Goal: Find specific page/section: Locate a particular part of the current website

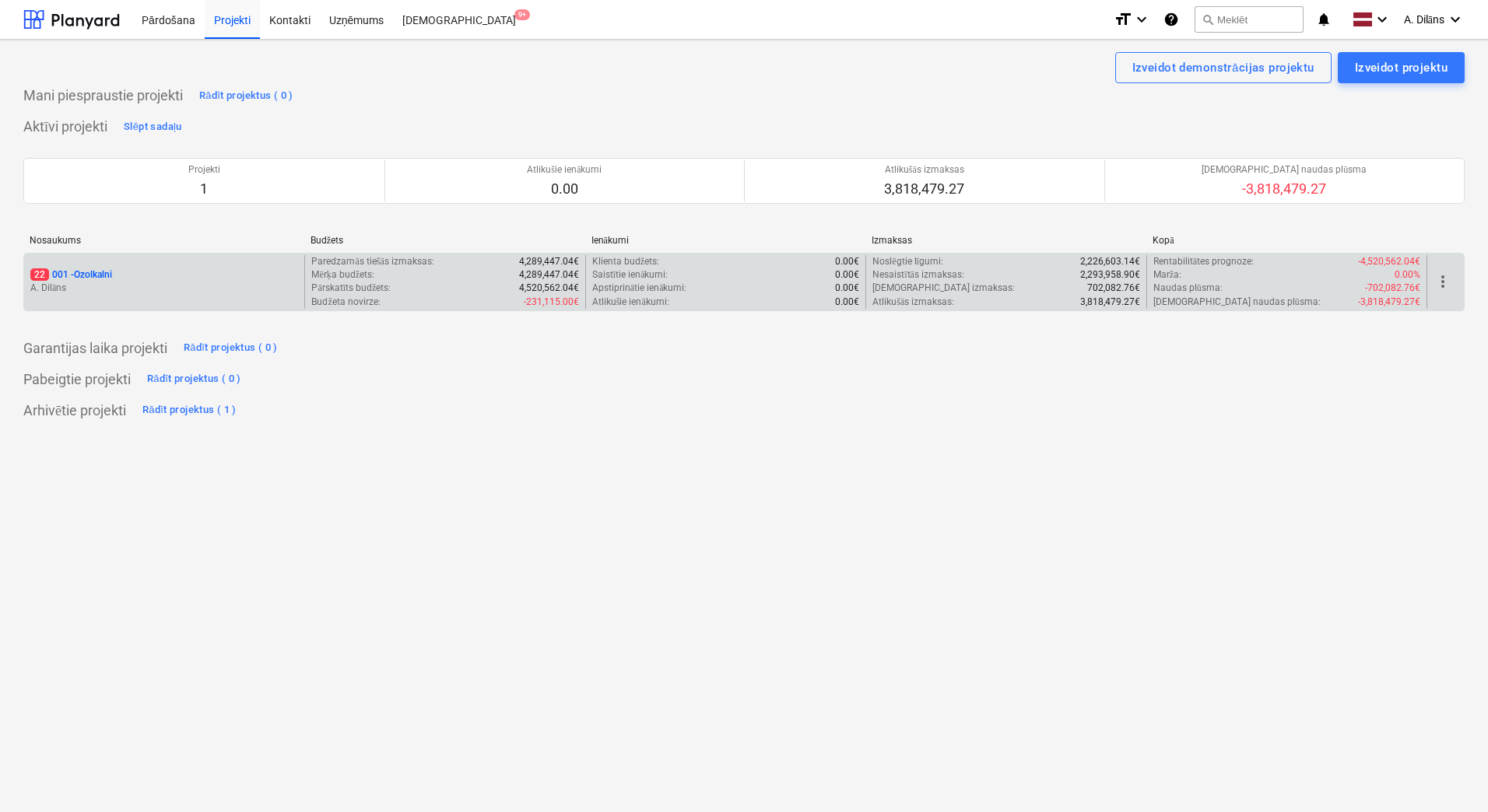
click at [195, 266] on div "22 001 - Ozolkalni A. Dilāns" at bounding box center [164, 282] width 280 height 54
click at [174, 277] on div "22 001 - Ozolkalni" at bounding box center [164, 275] width 268 height 13
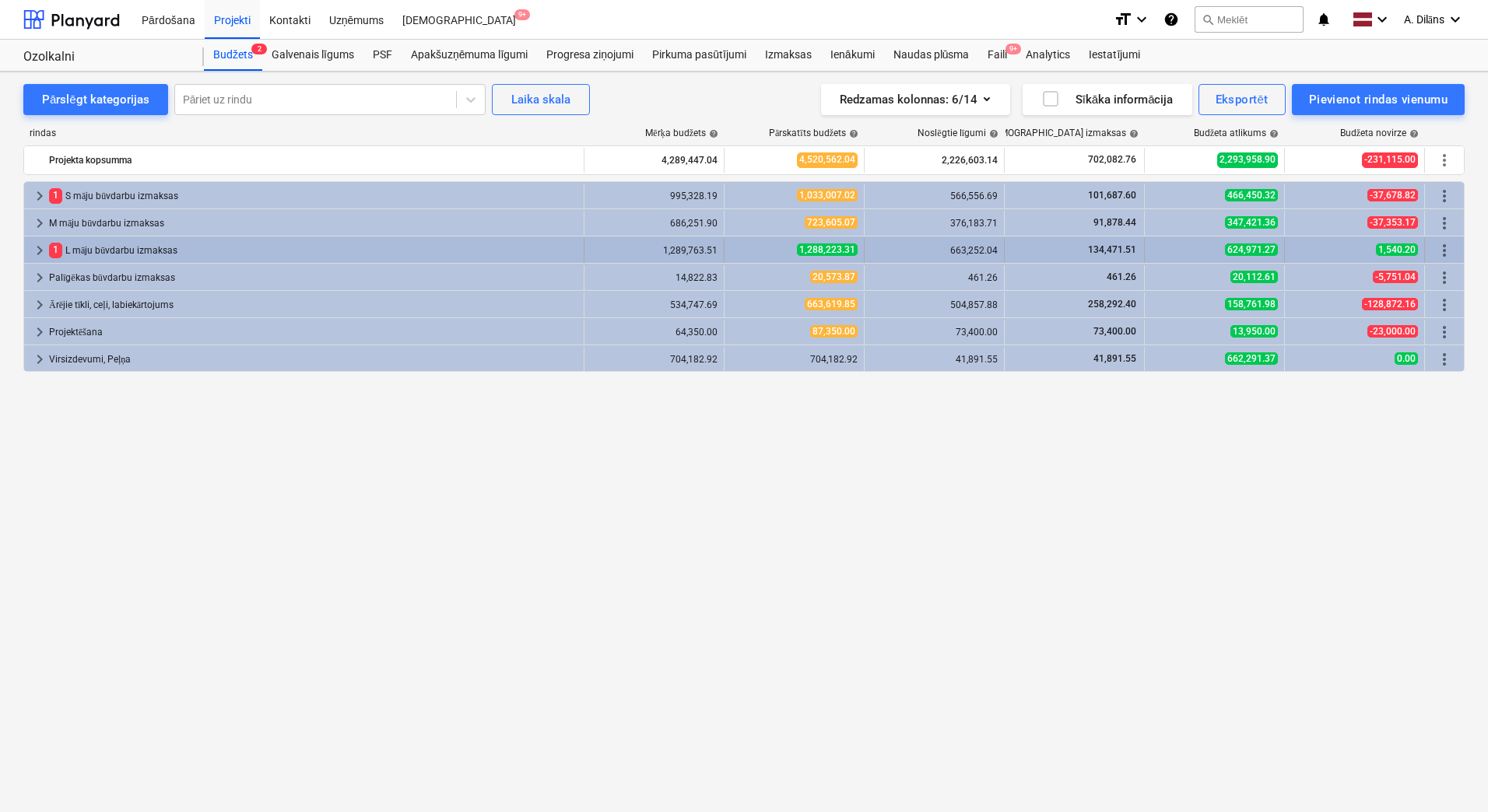
click at [246, 253] on div "1 L māju būvdarbu izmaksas" at bounding box center [313, 251] width 529 height 25
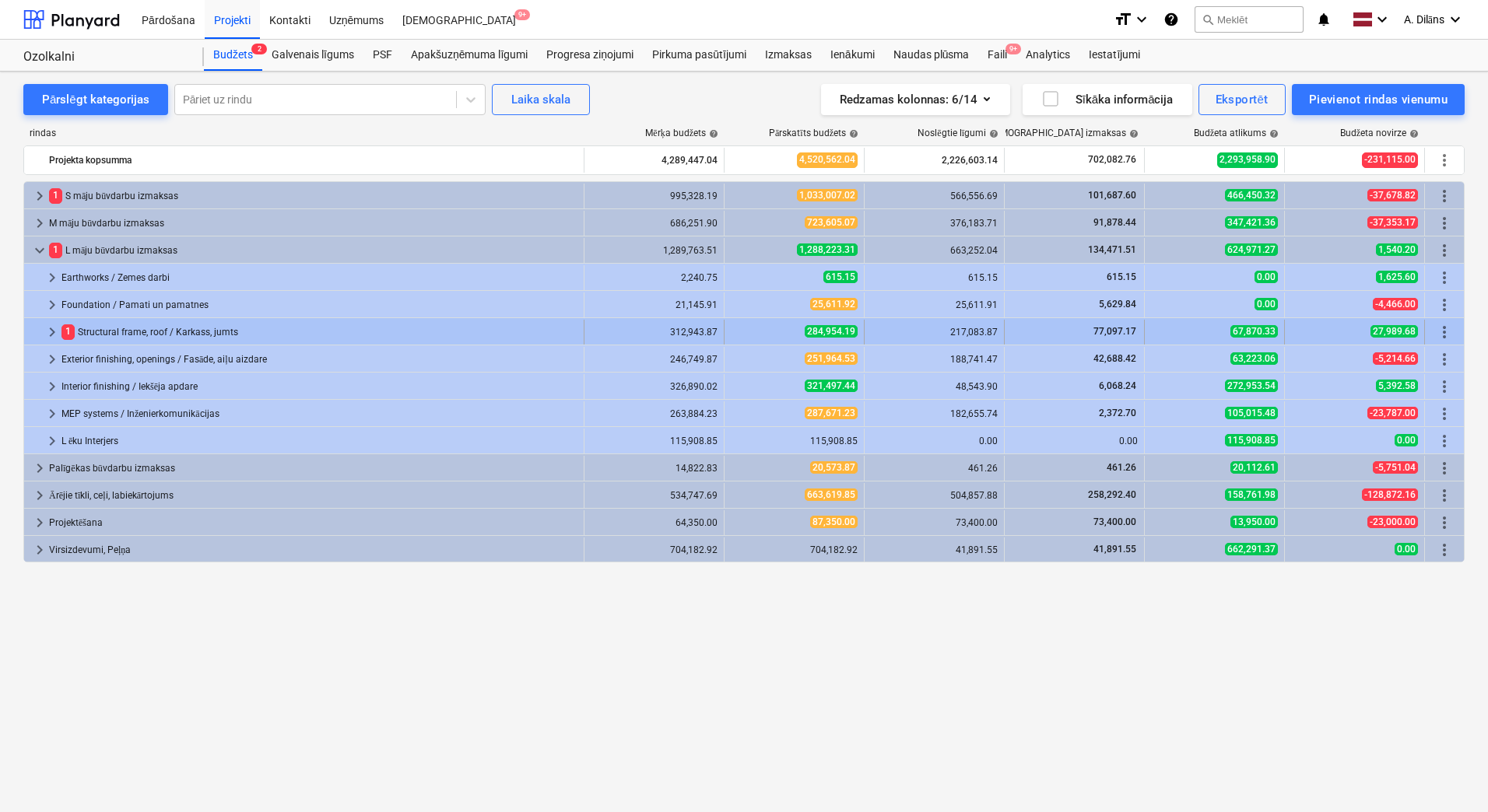
click at [172, 332] on div "1 Structural frame, roof / Karkass, jumts" at bounding box center [319, 332] width 516 height 25
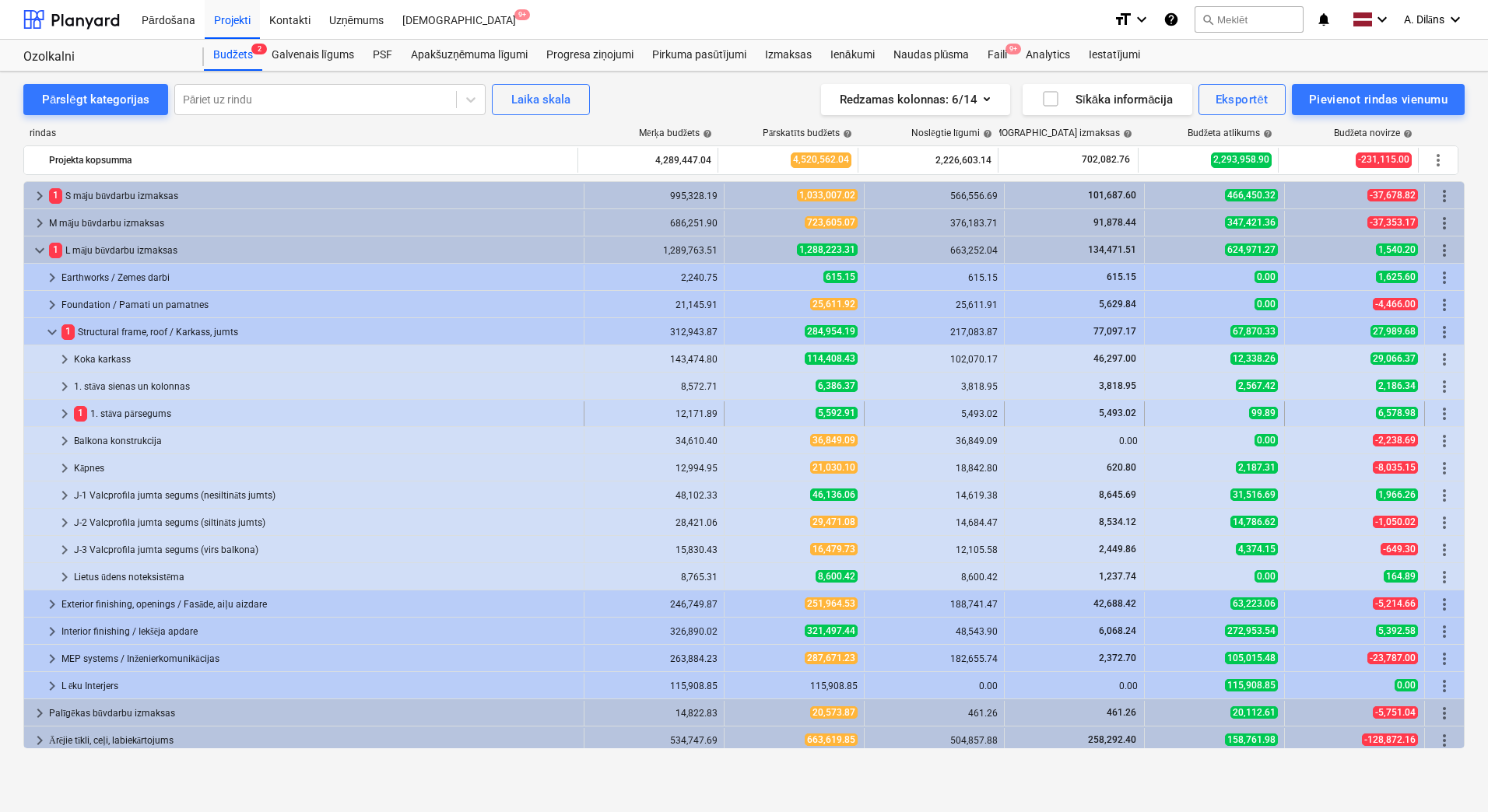
click at [150, 405] on div "1 1. stāva pārsegums" at bounding box center [325, 414] width 504 height 25
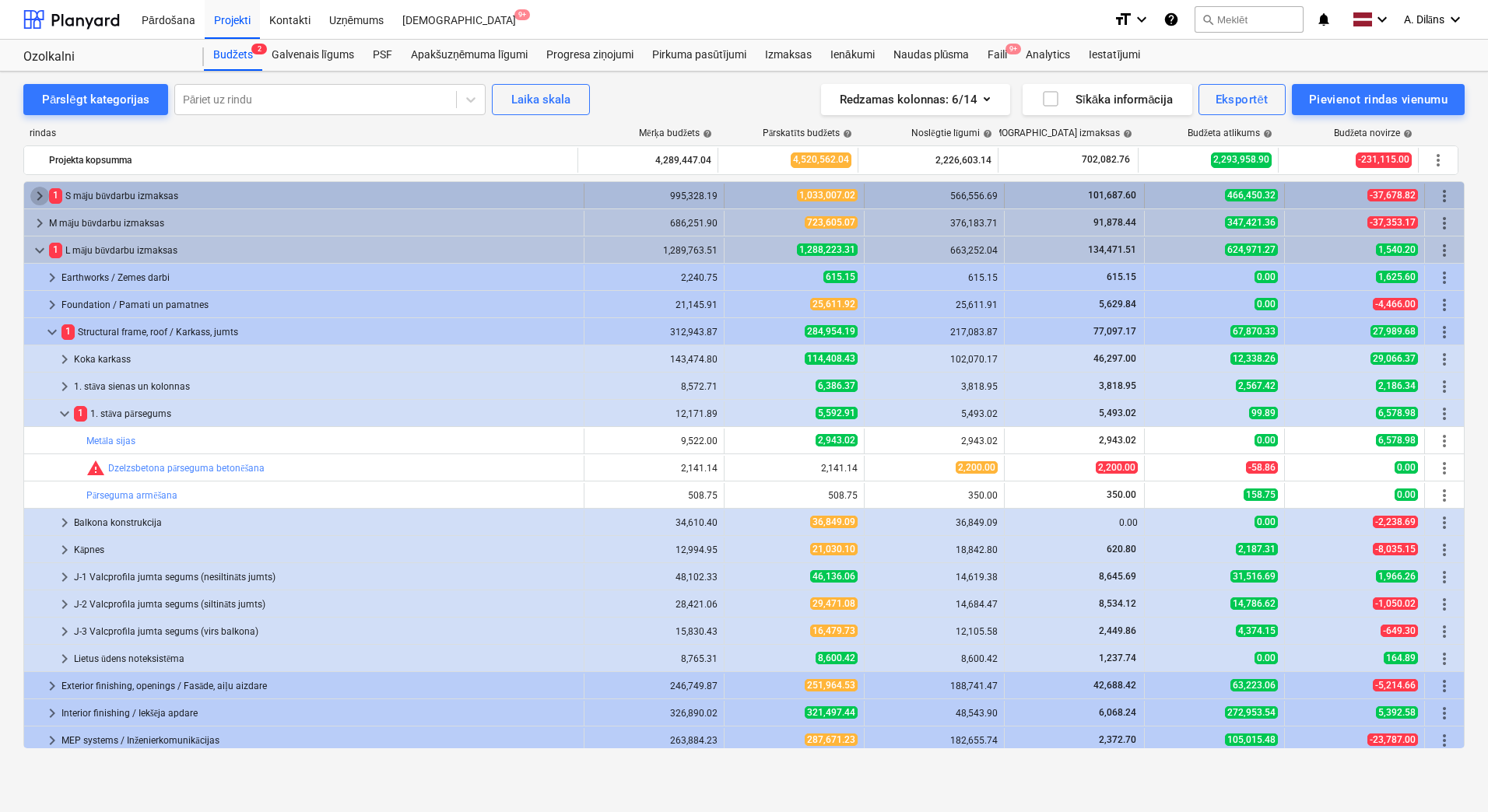
click at [42, 198] on span "keyboard_arrow_right" at bounding box center [40, 196] width 19 height 19
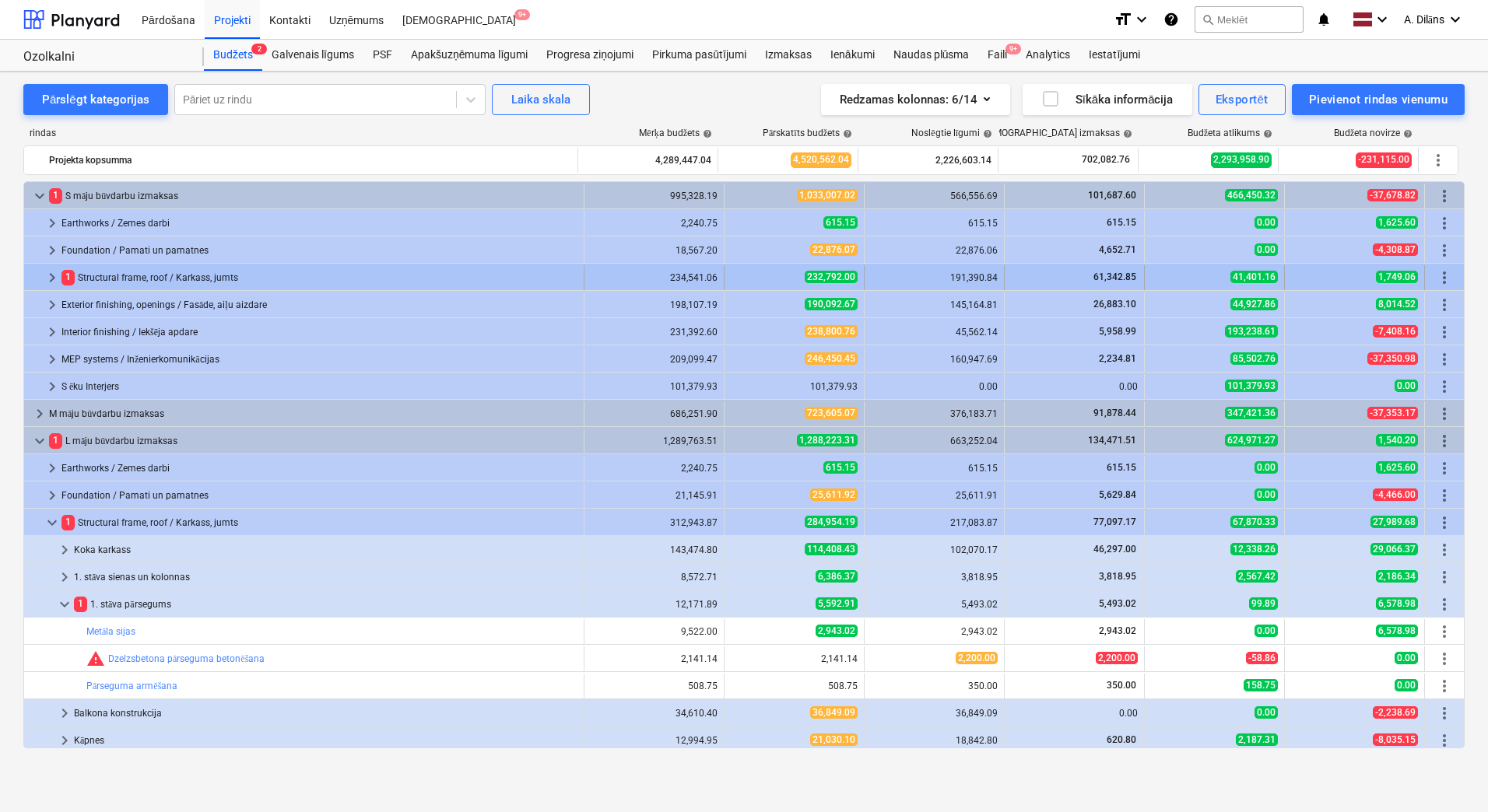
click at [56, 277] on span "keyboard_arrow_right" at bounding box center [52, 278] width 19 height 19
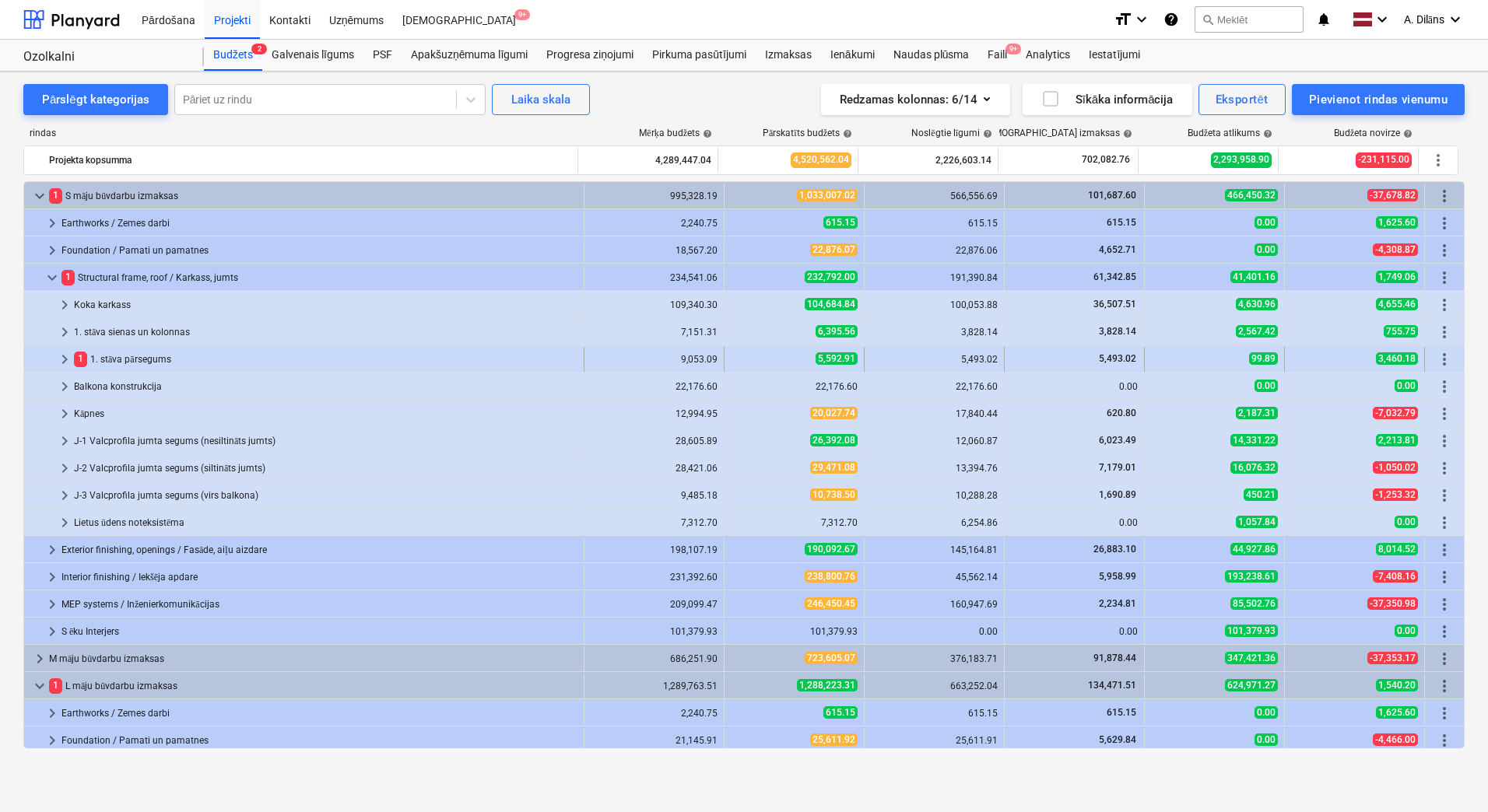
click at [63, 355] on span "keyboard_arrow_right" at bounding box center [65, 359] width 19 height 19
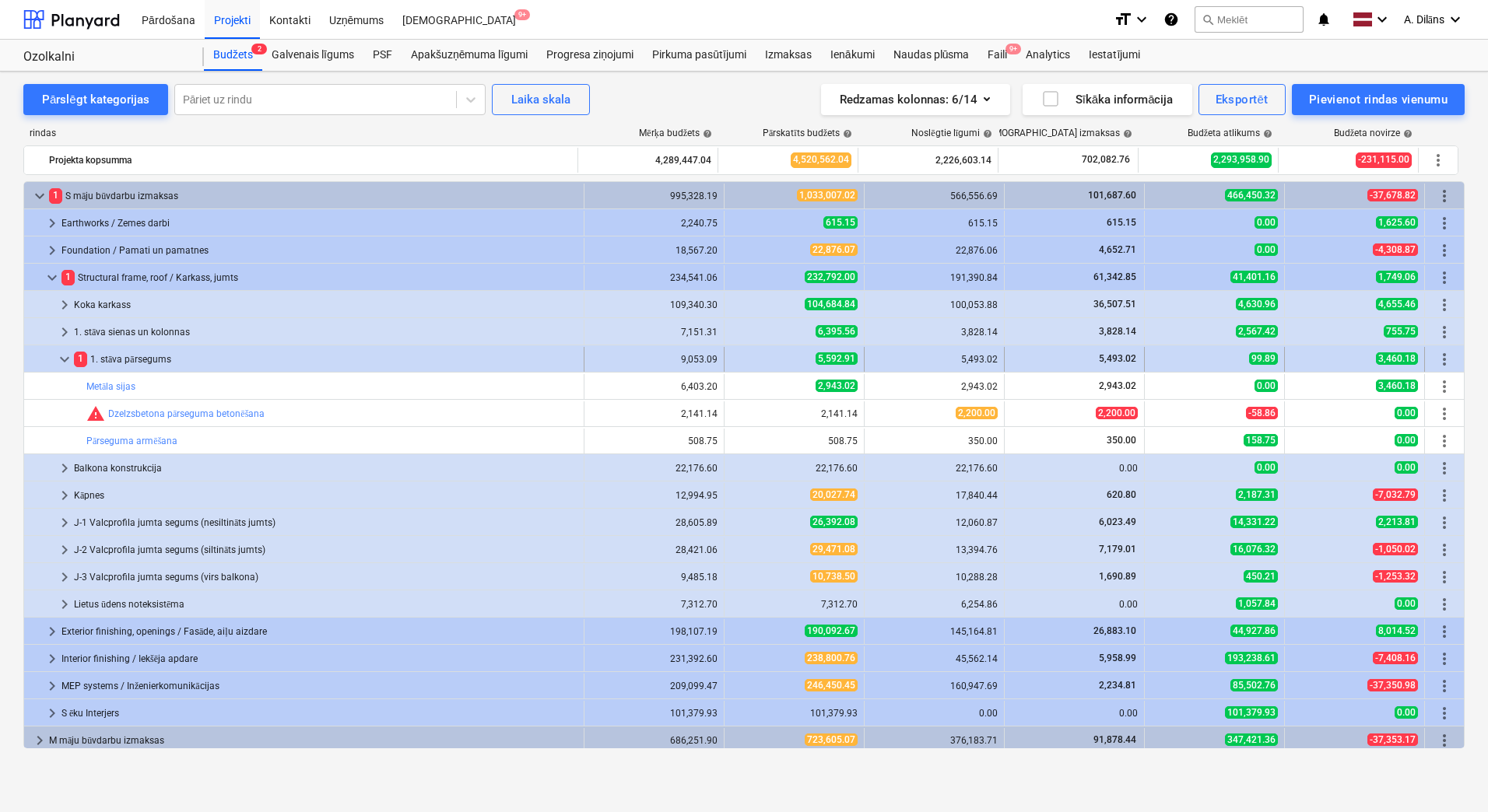
click at [68, 359] on span "keyboard_arrow_down" at bounding box center [65, 359] width 19 height 19
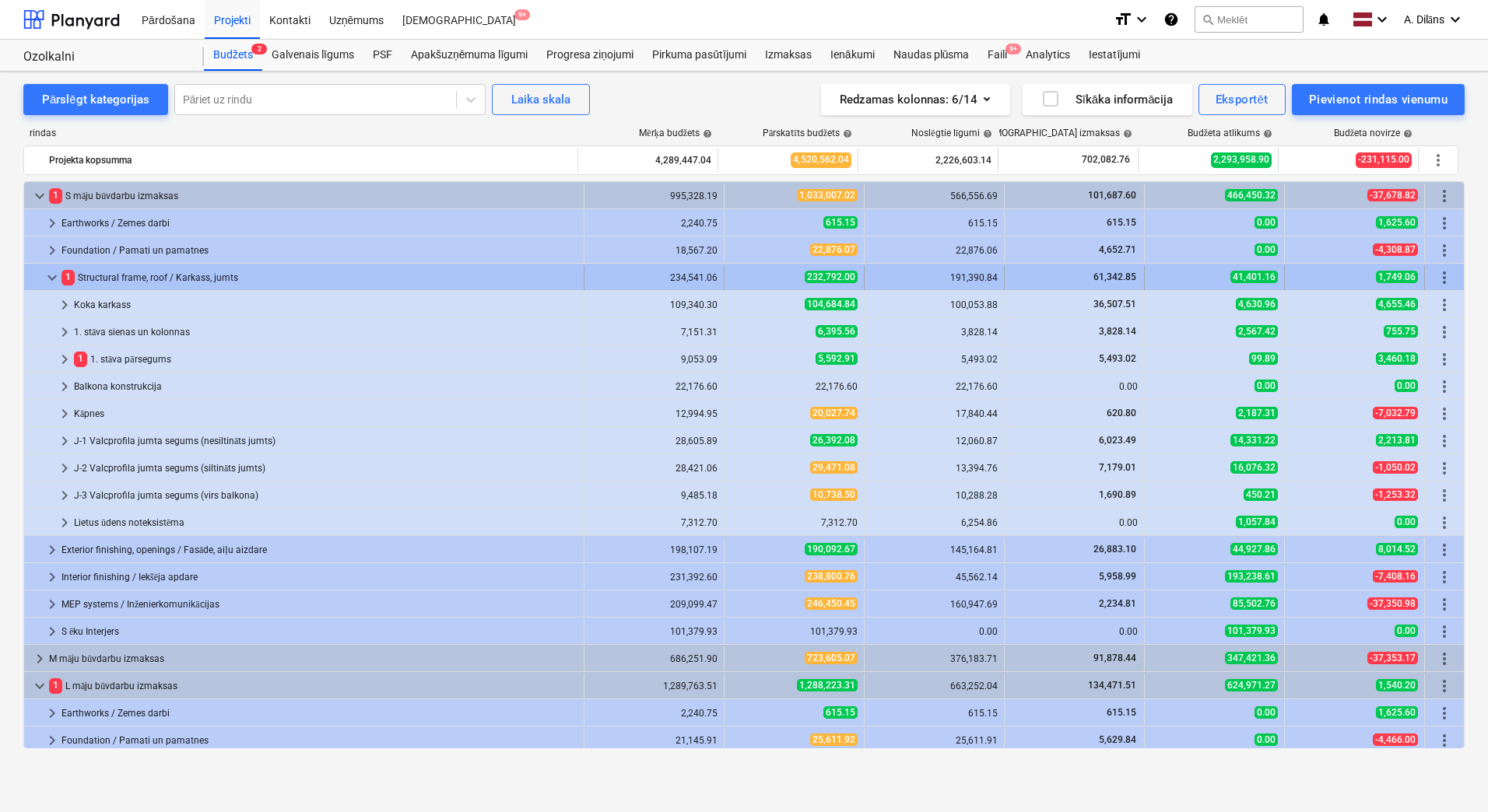
click at [49, 278] on span "keyboard_arrow_down" at bounding box center [52, 278] width 19 height 19
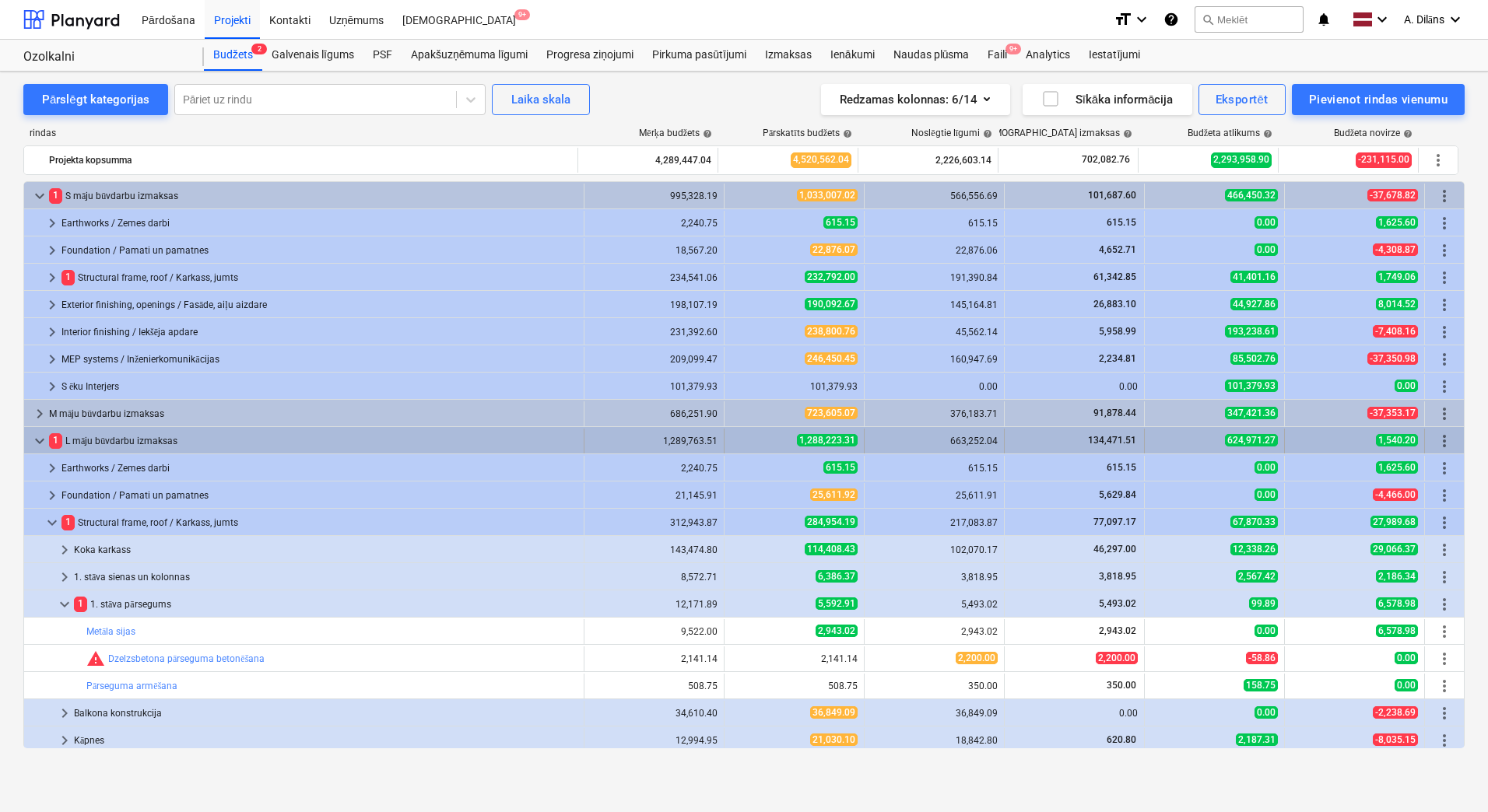
click at [36, 435] on span "keyboard_arrow_down" at bounding box center [40, 441] width 19 height 19
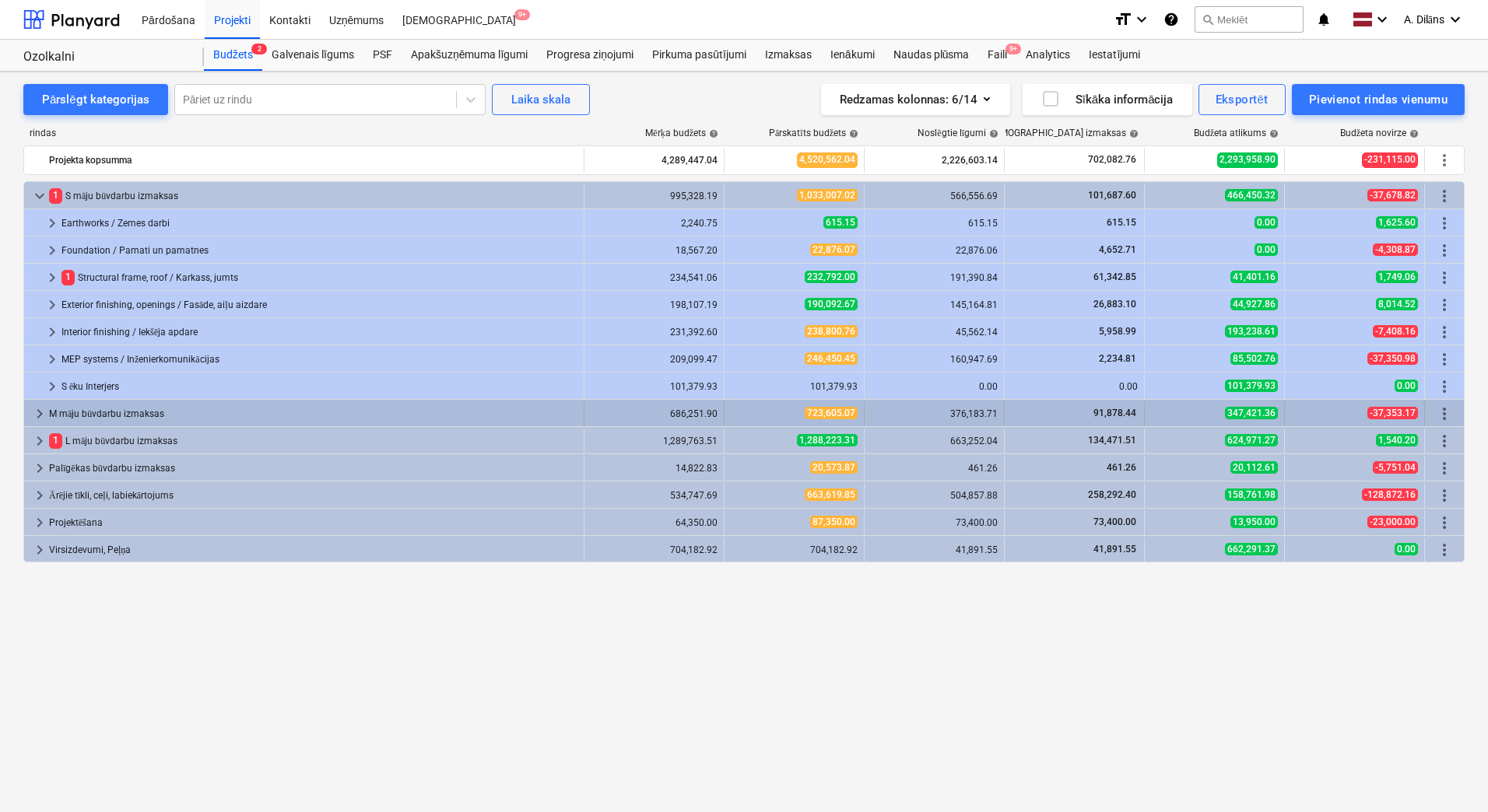
click at [38, 405] on span "keyboard_arrow_right" at bounding box center [40, 414] width 19 height 19
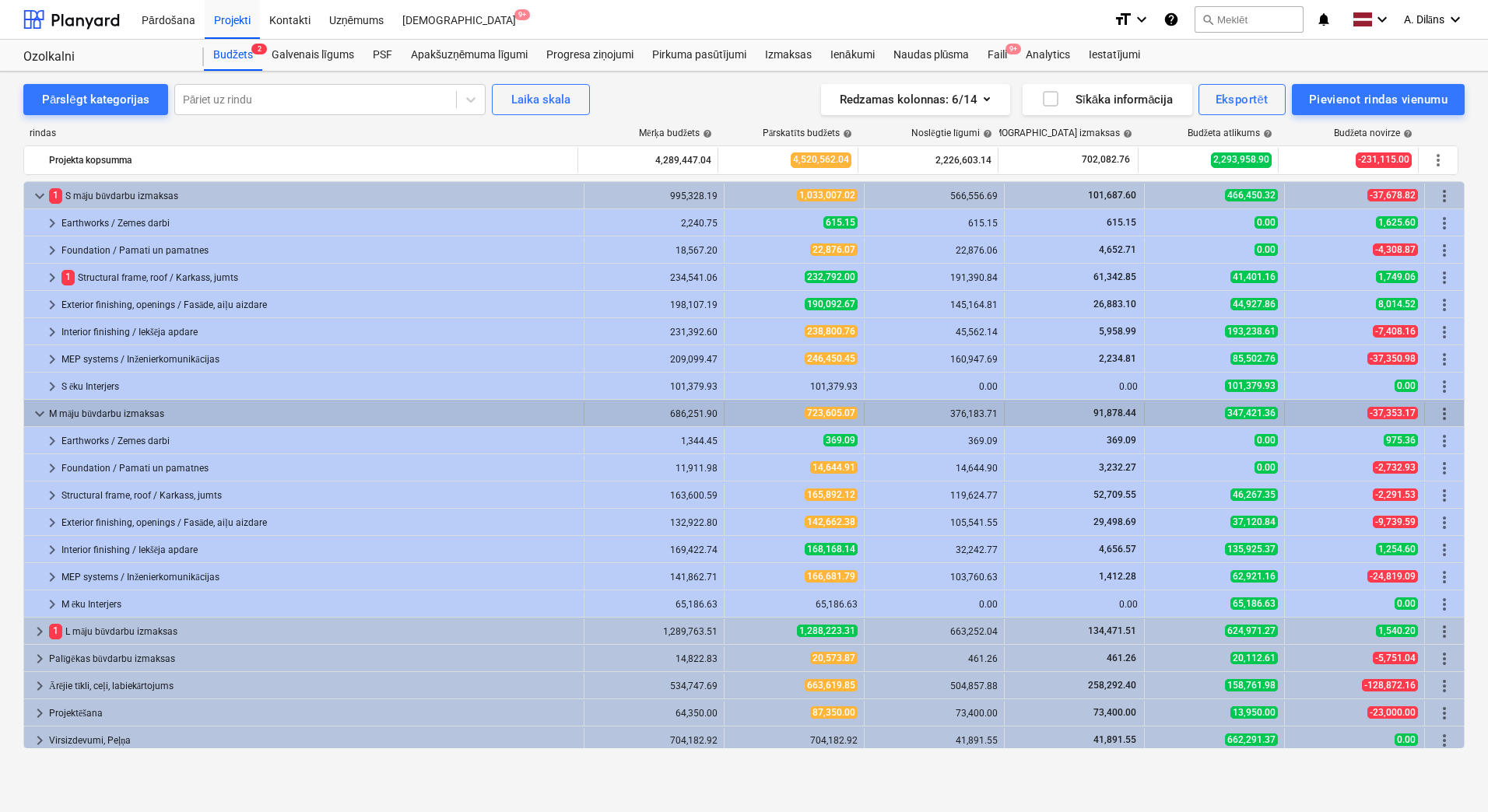
click at [38, 409] on span "keyboard_arrow_down" at bounding box center [40, 414] width 19 height 19
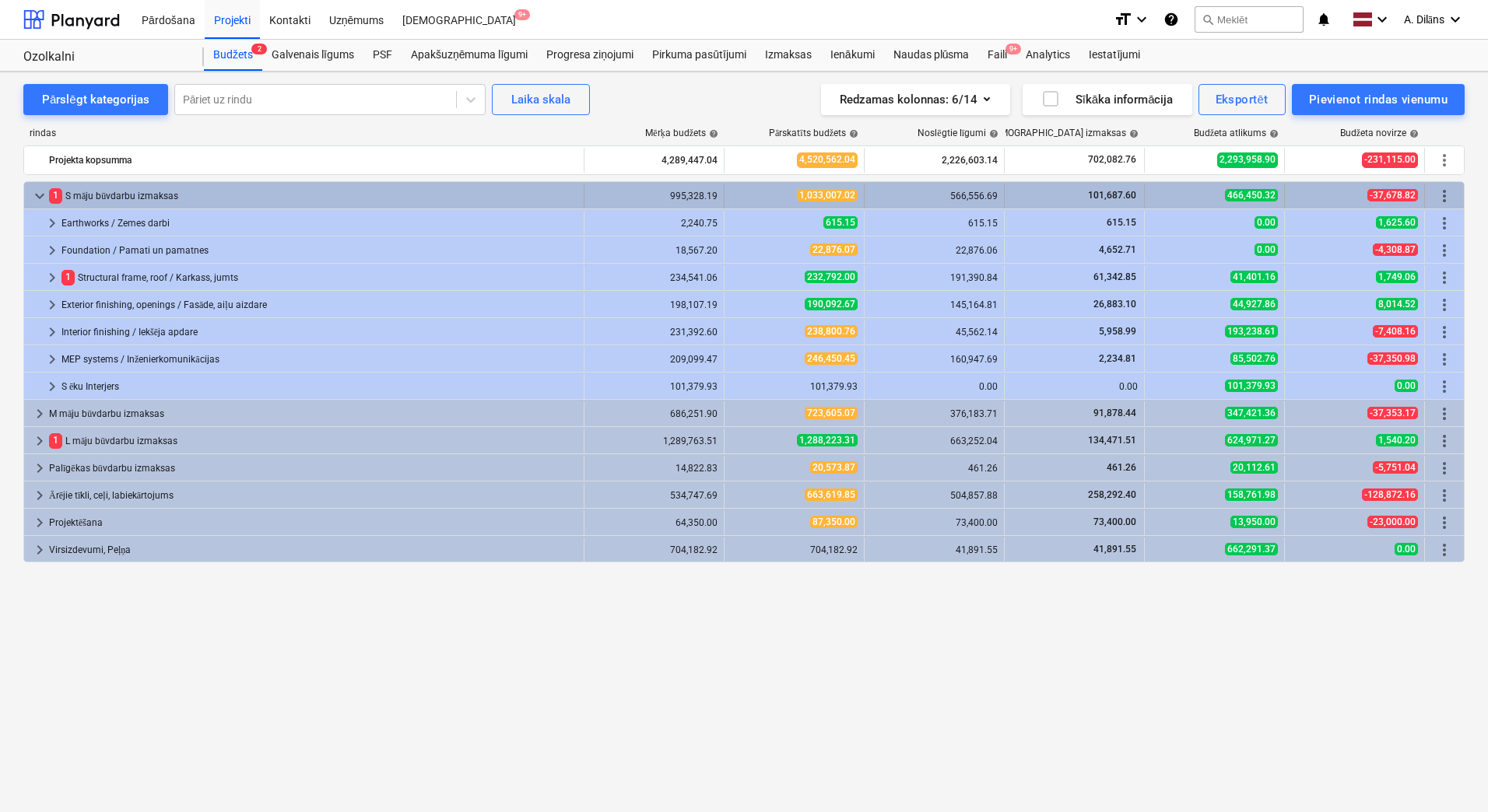
click at [39, 193] on span "keyboard_arrow_down" at bounding box center [40, 196] width 19 height 19
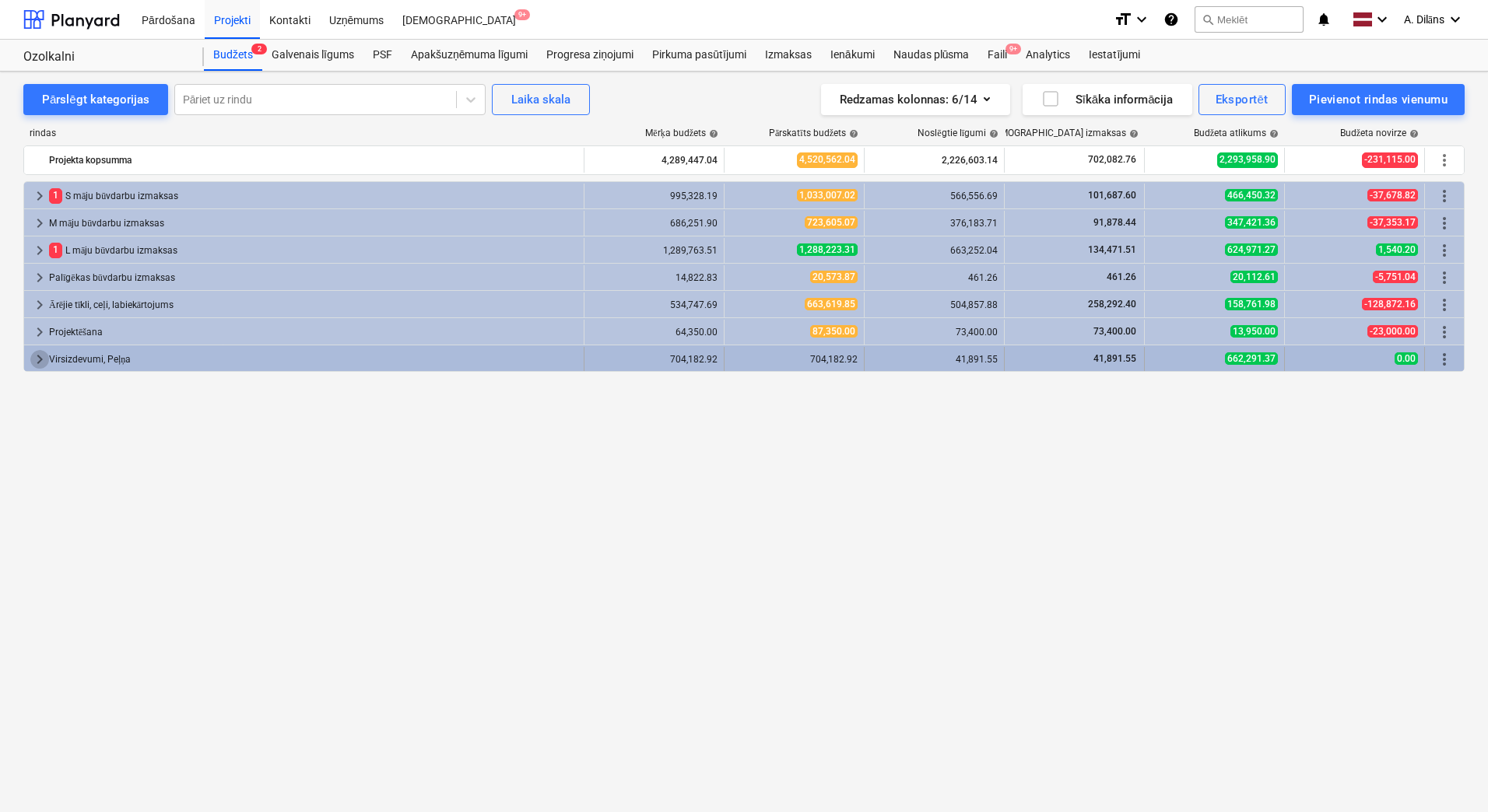
click at [39, 357] on span "keyboard_arrow_right" at bounding box center [40, 359] width 19 height 19
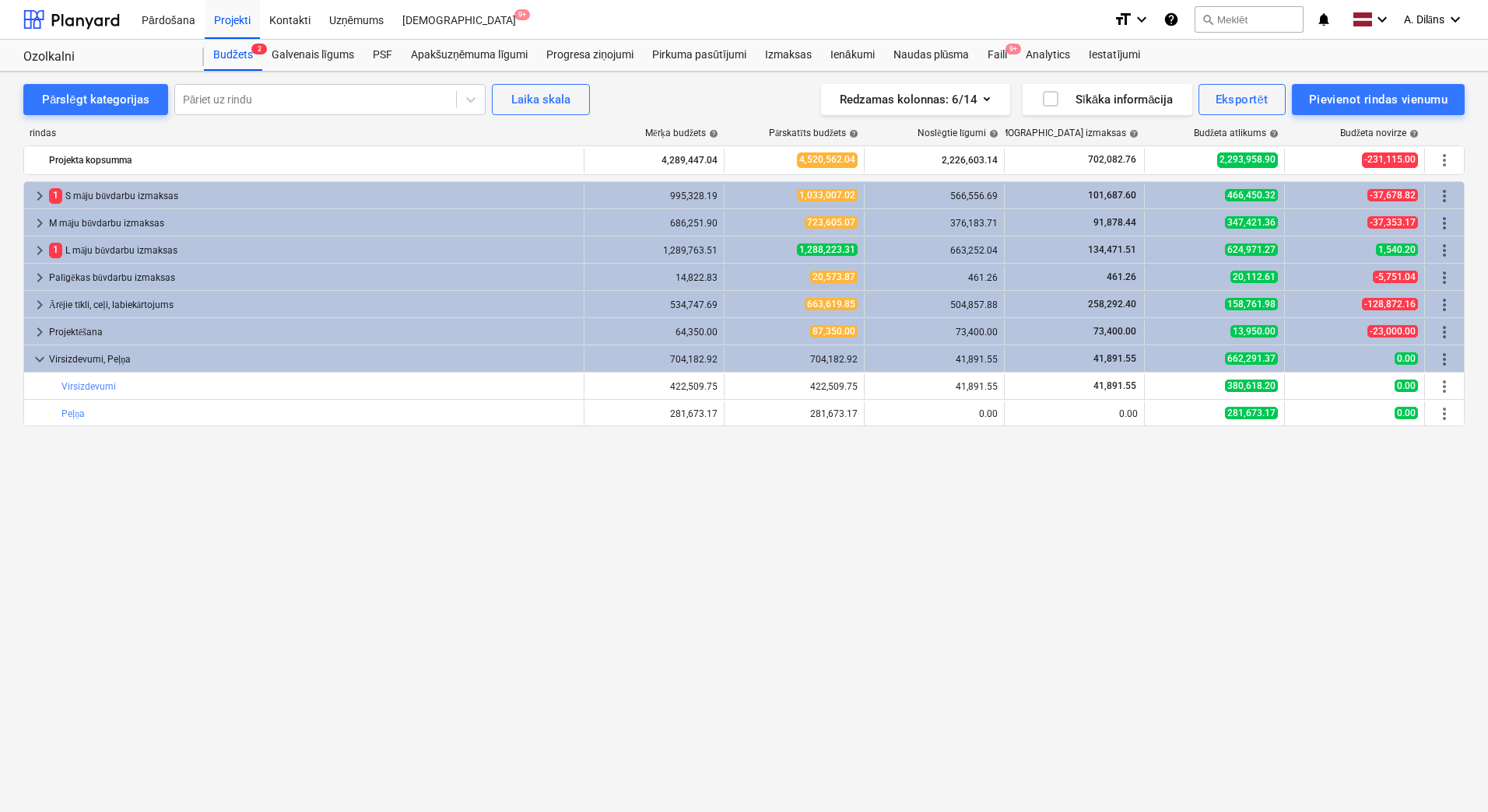
click at [1183, 568] on div "keyboard_arrow_right 1 S māju būvdarbu izmaksas 995,328.19 1,033,007.02 566,556…" at bounding box center [744, 465] width 1441 height 567
drag, startPoint x: 1120, startPoint y: 522, endPoint x: 960, endPoint y: 529, distance: 160.2
click at [960, 529] on div "keyboard_arrow_right 1 S māju būvdarbu izmaksas 995,328.19 1,033,007.02 566,556…" at bounding box center [744, 465] width 1441 height 567
